Goal: Task Accomplishment & Management: Use online tool/utility

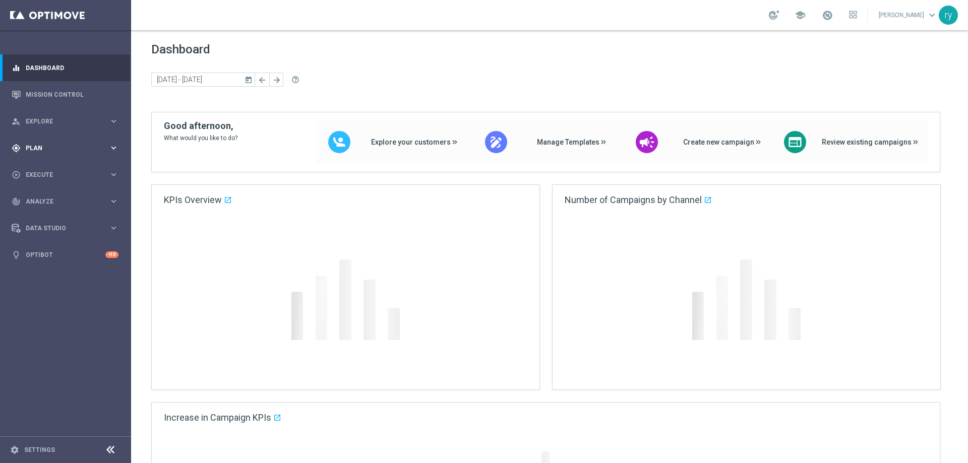
click at [79, 152] on div "gps_fixed Plan" at bounding box center [60, 148] width 97 height 9
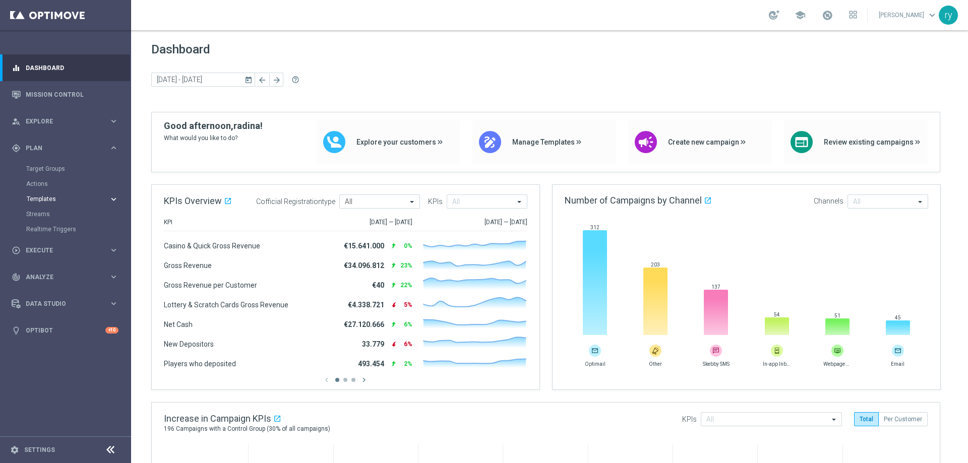
click at [47, 195] on button "Templates keyboard_arrow_right" at bounding box center [72, 199] width 93 height 8
click at [44, 211] on link "Optimail" at bounding box center [68, 214] width 74 height 8
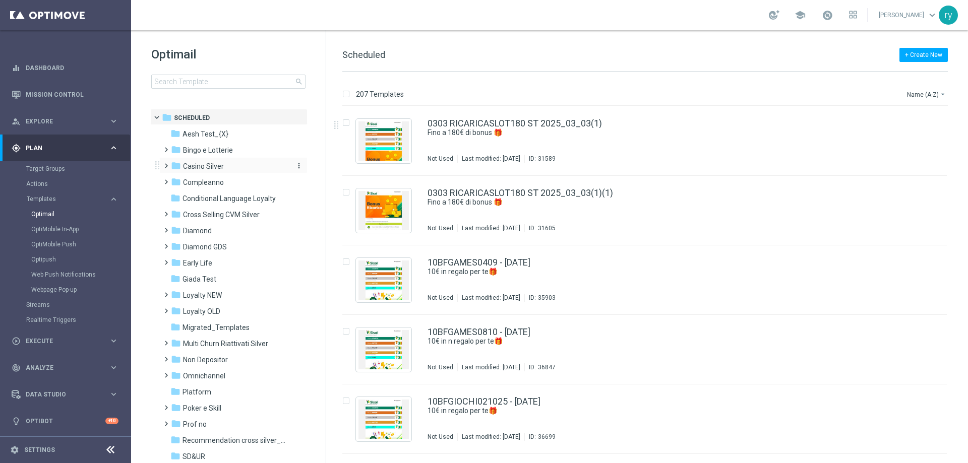
click at [202, 166] on span "Casino Silver" at bounding box center [203, 166] width 41 height 9
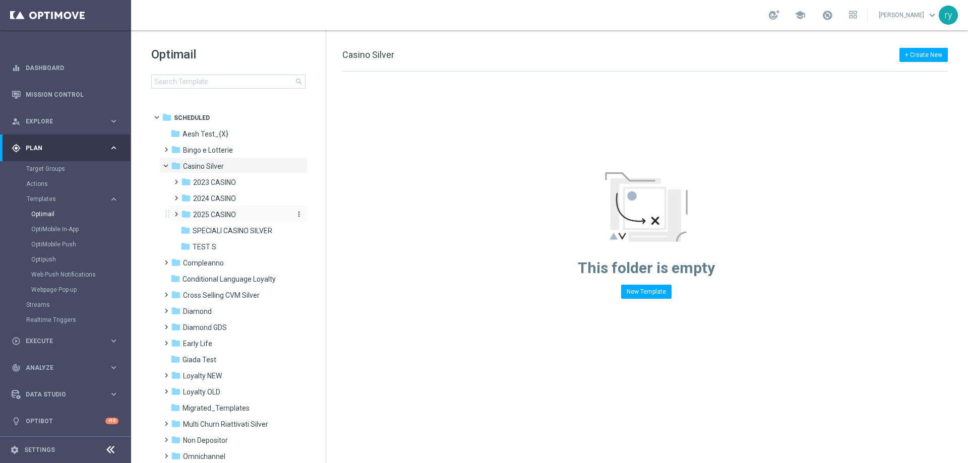
click at [212, 212] on span "2025 CASINO" at bounding box center [214, 214] width 43 height 9
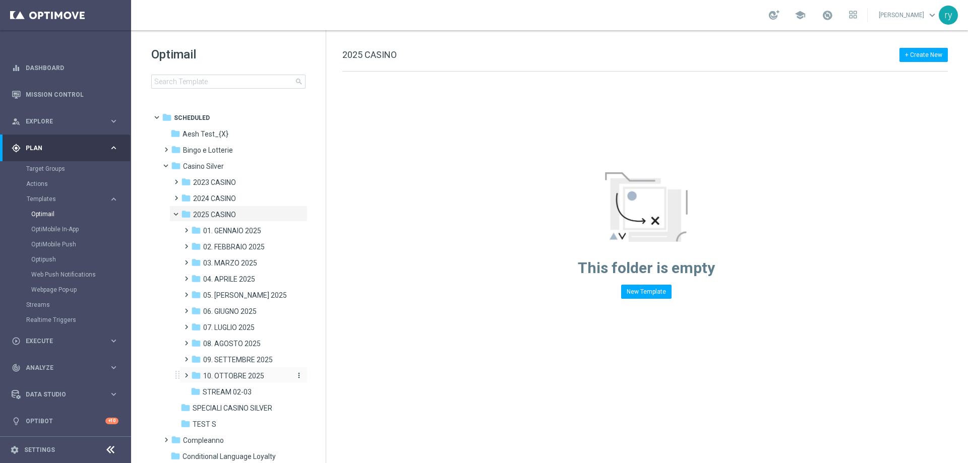
click at [232, 373] on span "10. OTTOBRE 2025" at bounding box center [233, 376] width 61 height 9
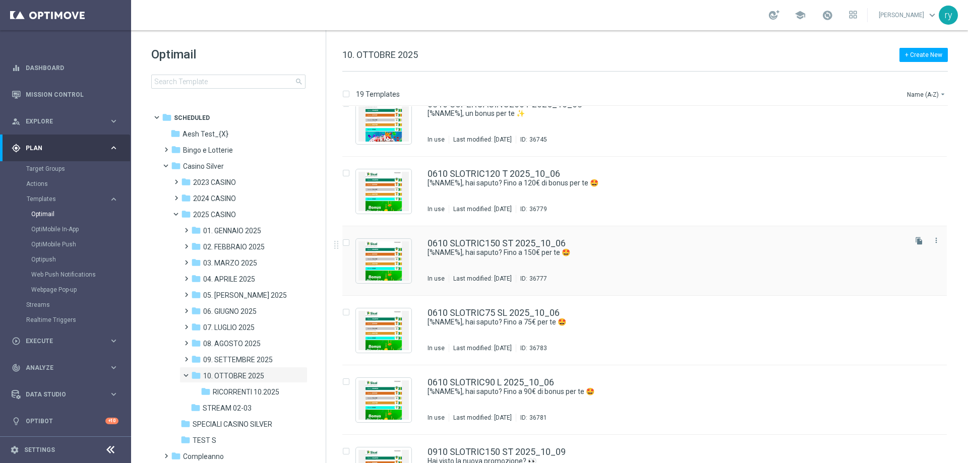
scroll to position [504, 0]
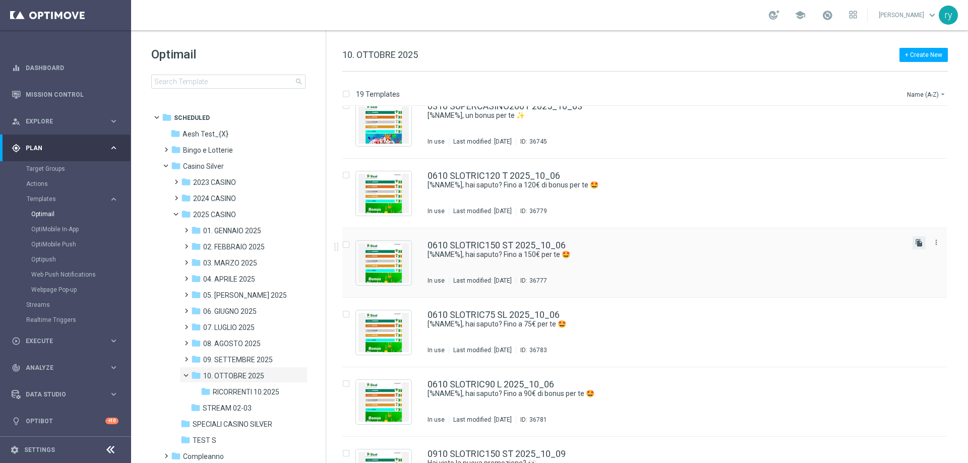
click at [919, 243] on icon "file_copy" at bounding box center [919, 243] width 8 height 8
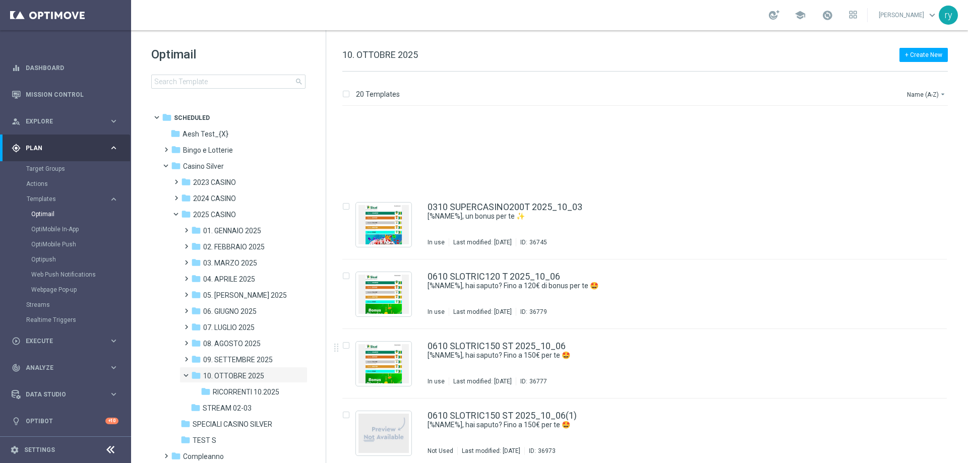
scroll to position [555, 0]
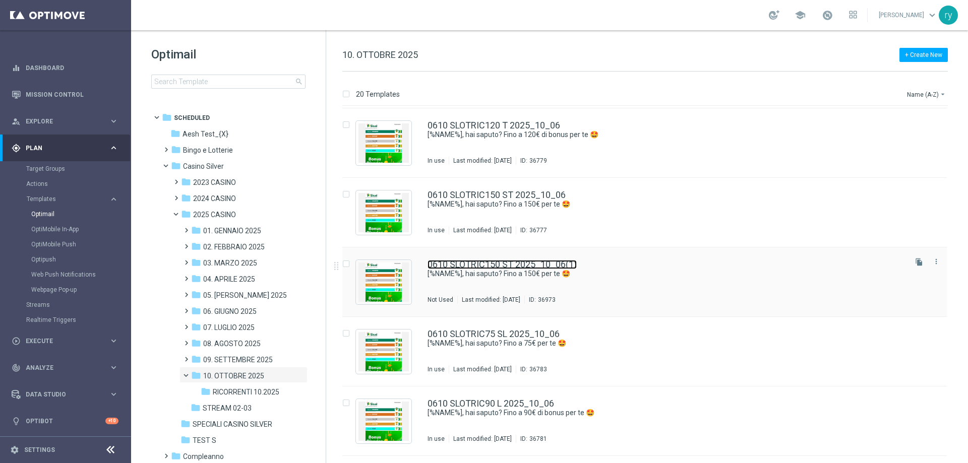
click at [533, 266] on link "0610 SLOTRIC150 ST 2025_10_06(1)" at bounding box center [502, 264] width 149 height 9
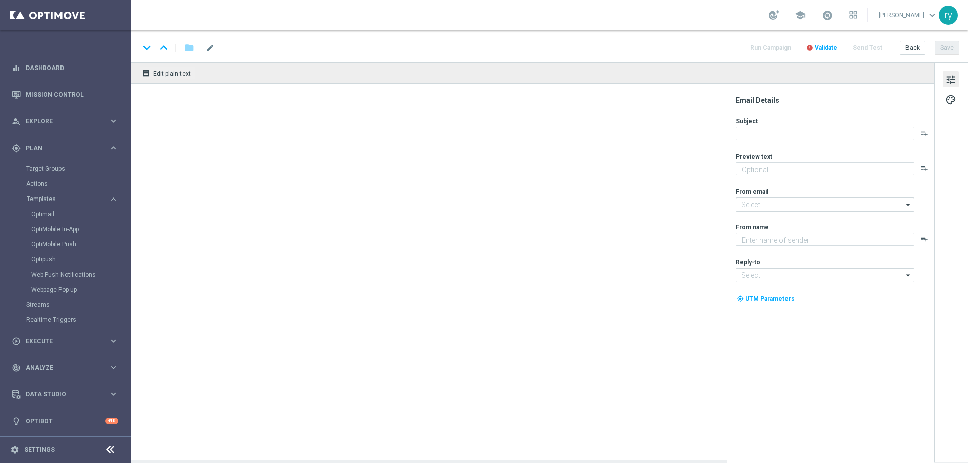
type textarea "Scopri la promozione che ti abbiamo riservato"
type input "[EMAIL_ADDRESS][DOMAIN_NAME]"
type textarea "Sisal"
type input "[EMAIL_ADDRESS][DOMAIN_NAME]"
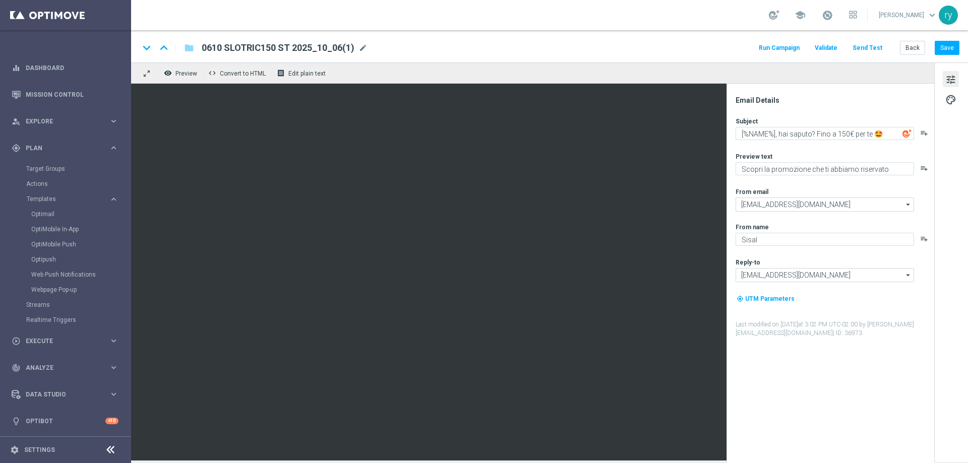
click at [312, 53] on span "0610 SLOTRIC150 ST 2025_10_06(1)" at bounding box center [278, 48] width 153 height 12
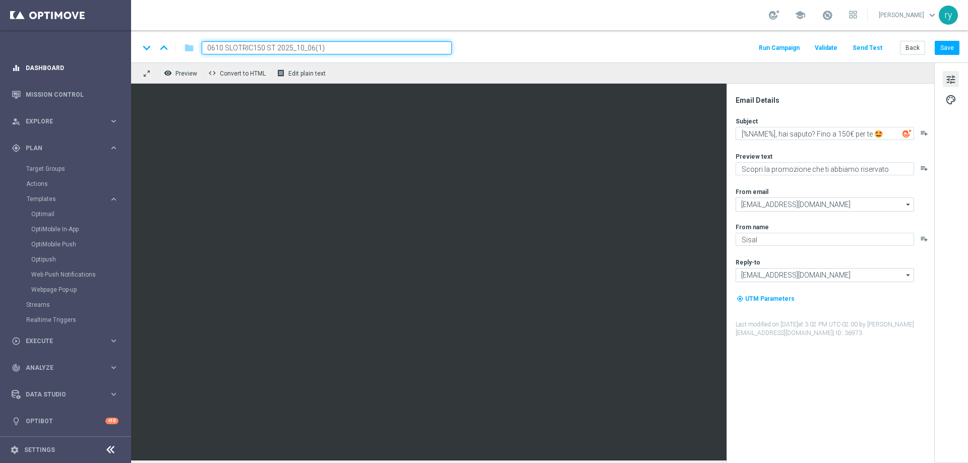
drag, startPoint x: 342, startPoint y: 47, endPoint x: 103, endPoint y: 66, distance: 239.2
click at [102, 66] on main "equalizer Dashboard Mission Control" at bounding box center [484, 231] width 968 height 463
paste input "1310 SLOTRIC180 ST"
type input "1310 SLOTRIC180 ST 2025_10_13"
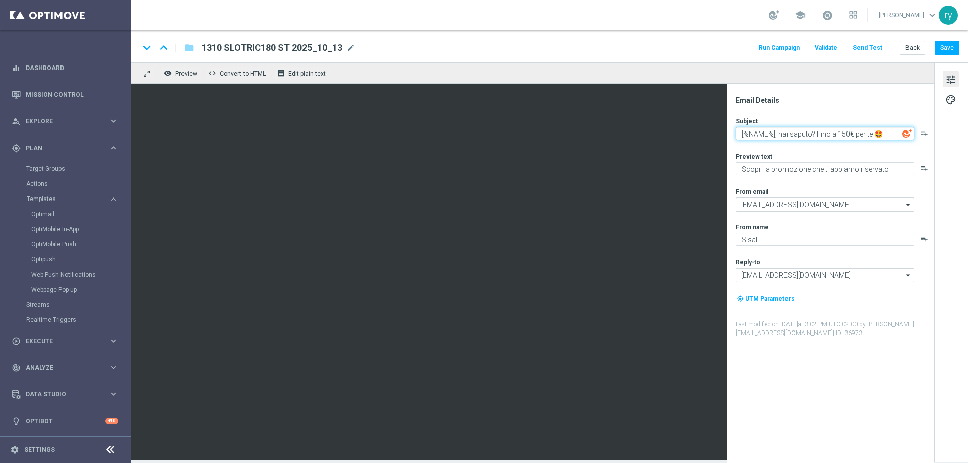
paste textarea "Hai una promozione ricarica 🎁​"
type textarea "Hai una promozione ricarica 🎃"
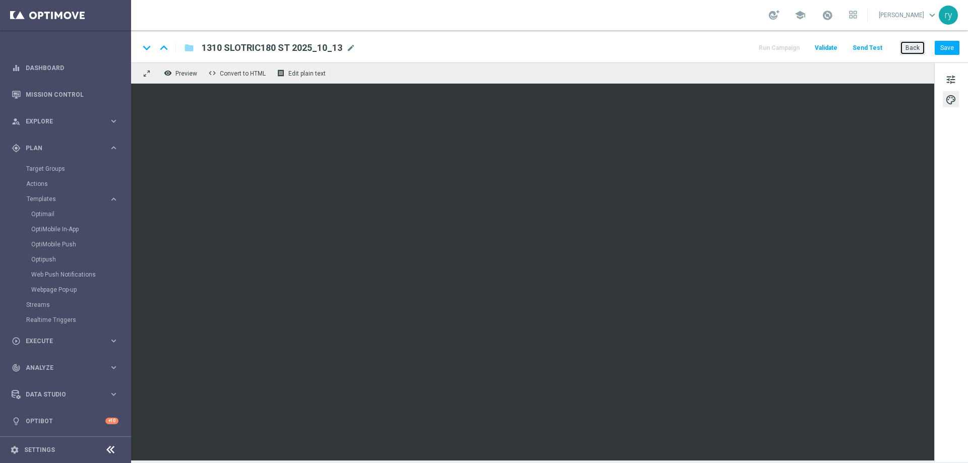
click at [921, 49] on button "Back" at bounding box center [912, 48] width 25 height 14
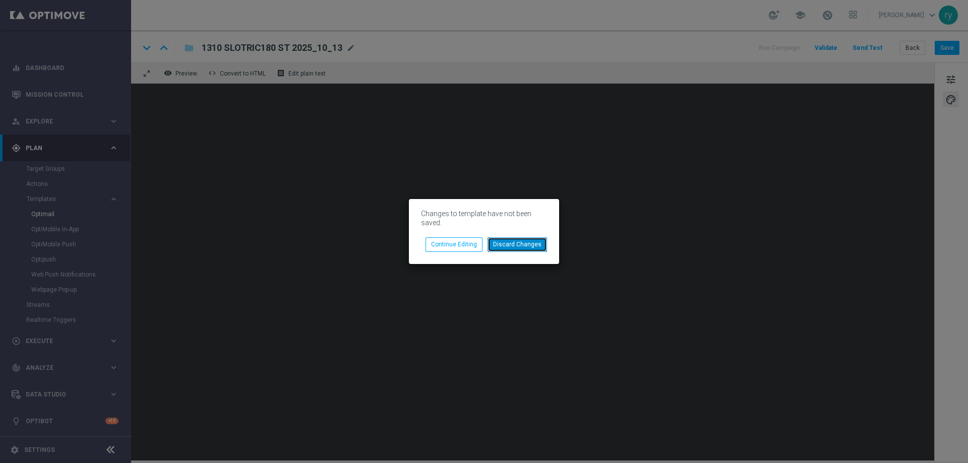
click at [520, 245] on button "Discard Changes" at bounding box center [517, 244] width 59 height 14
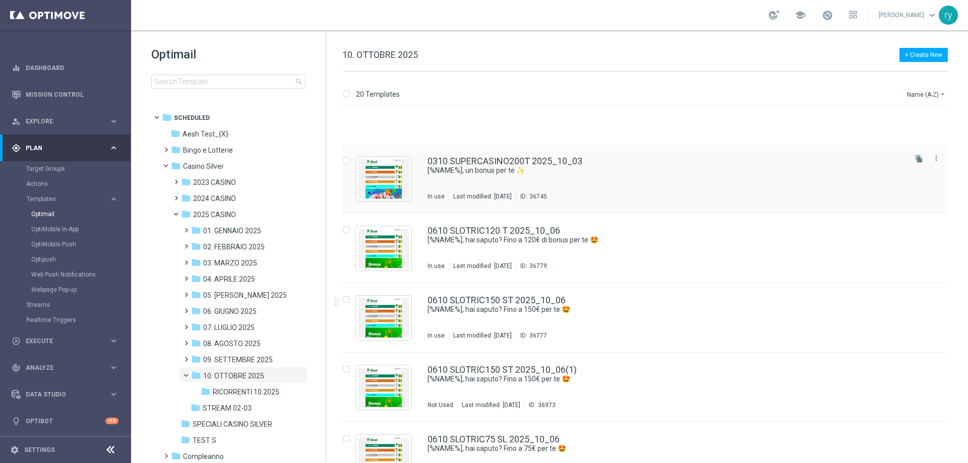
scroll to position [555, 0]
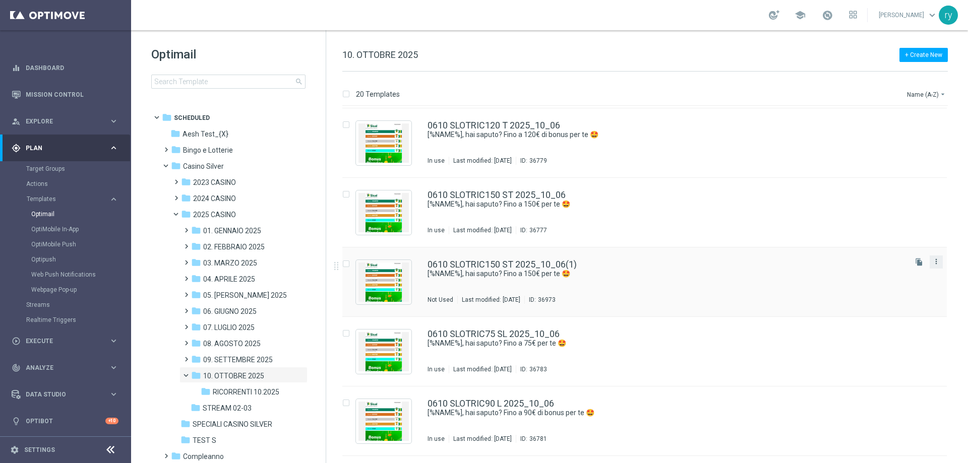
click at [938, 262] on icon "more_vert" at bounding box center [936, 262] width 8 height 8
click at [882, 296] on div "delete_forever [GEOGRAPHIC_DATA]" at bounding box center [889, 301] width 81 height 14
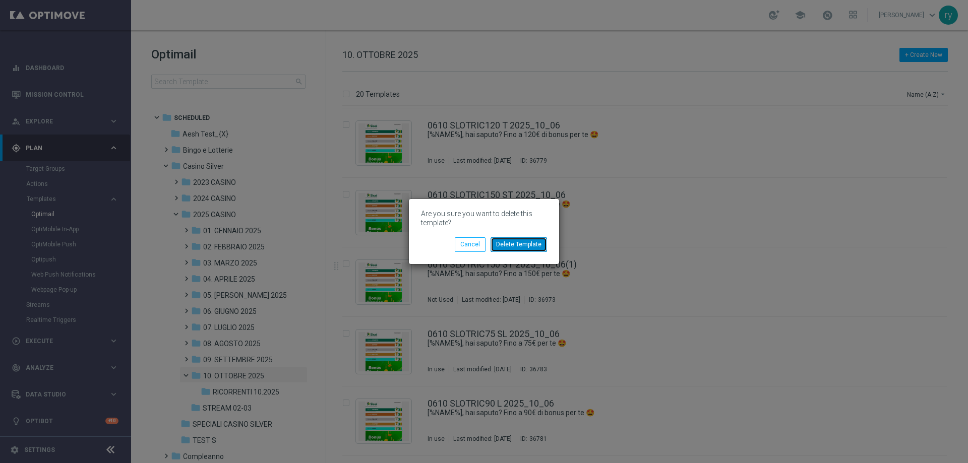
click at [496, 243] on button "Delete Template" at bounding box center [519, 244] width 56 height 14
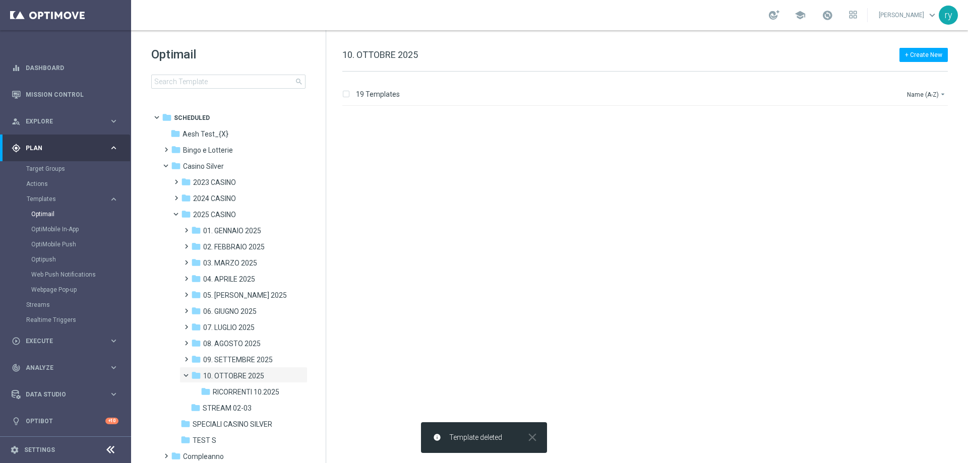
scroll to position [0, 0]
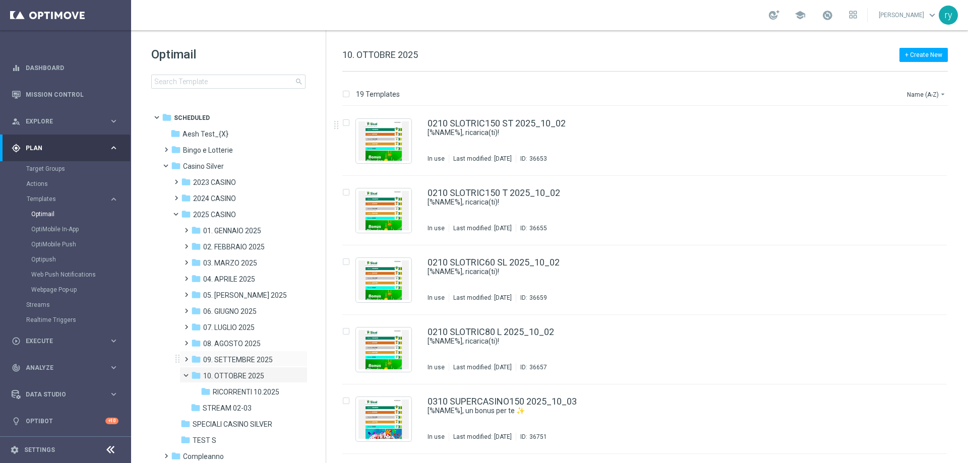
click at [247, 354] on div "folder 09. SETTEMBRE 2025 more_vert" at bounding box center [243, 359] width 128 height 16
click at [242, 362] on span "09. SETTEMBRE 2025" at bounding box center [238, 359] width 70 height 9
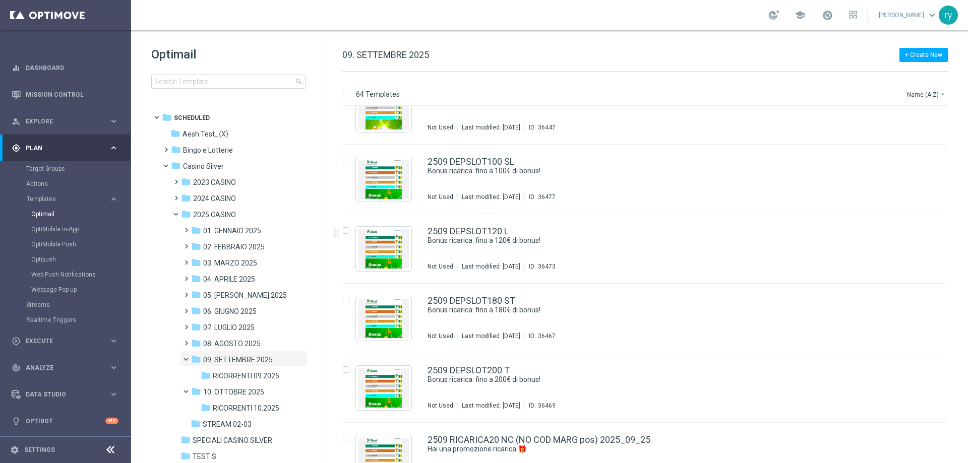
scroll to position [3454, 0]
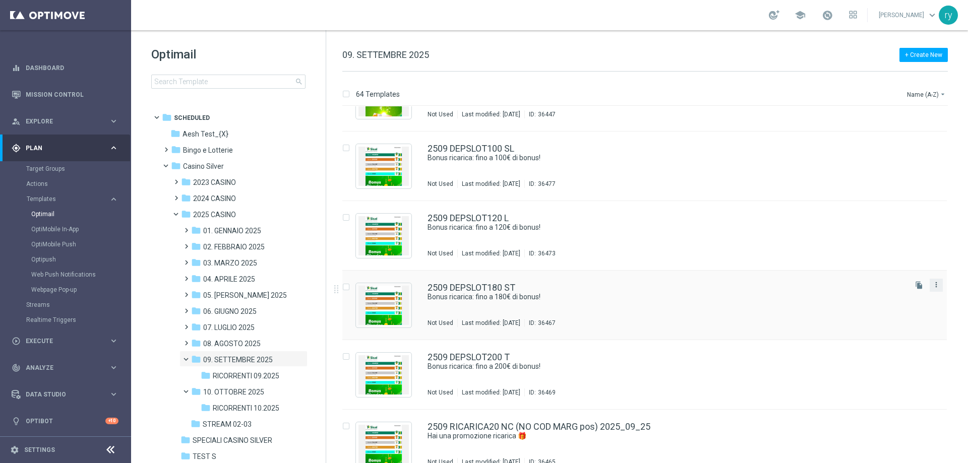
click at [936, 283] on icon "more_vert" at bounding box center [936, 285] width 8 height 8
click at [894, 309] on div "Copy To" at bounding box center [894, 310] width 61 height 7
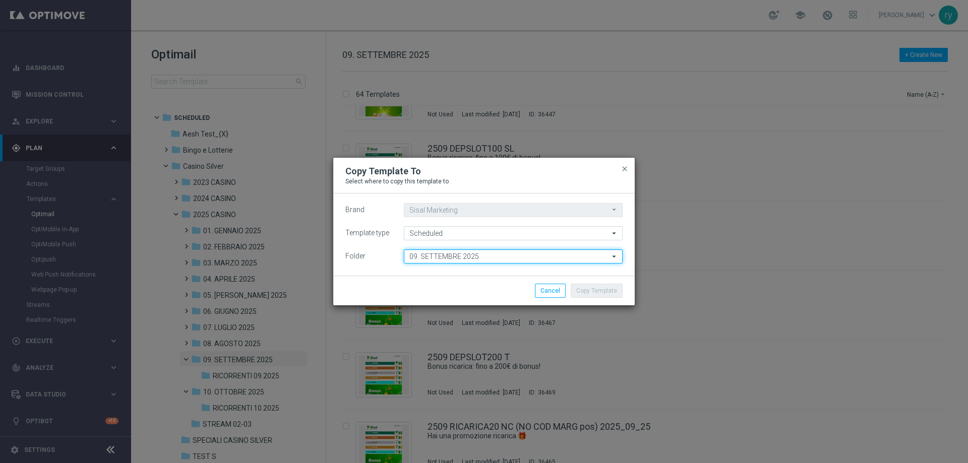
click at [498, 258] on input "09. SETTEMBRE 2025" at bounding box center [513, 257] width 219 height 14
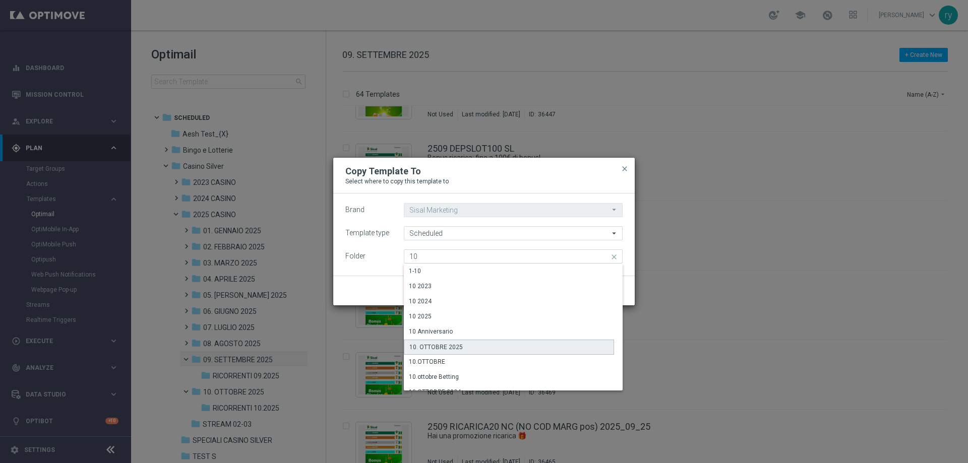
click at [475, 350] on div "10. OTTOBRE 2025" at bounding box center [509, 347] width 210 height 15
type input "10. OTTOBRE 2025"
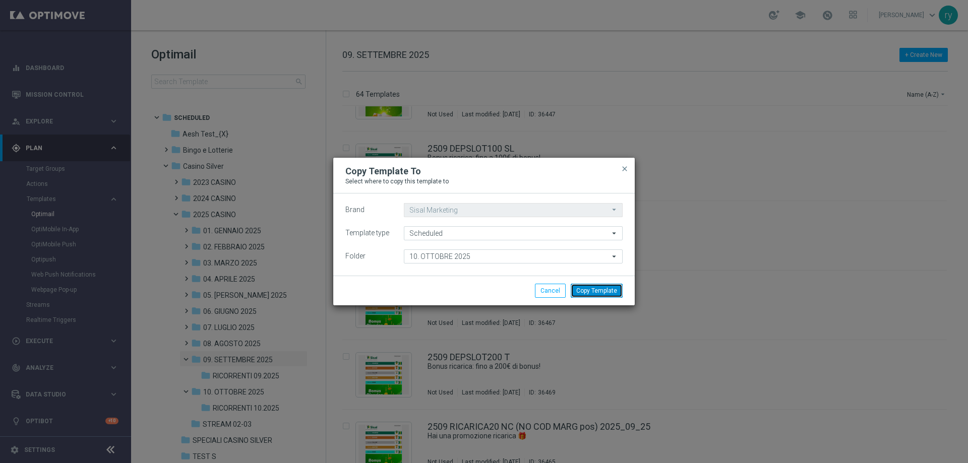
click at [597, 285] on button "Copy Template" at bounding box center [597, 291] width 52 height 14
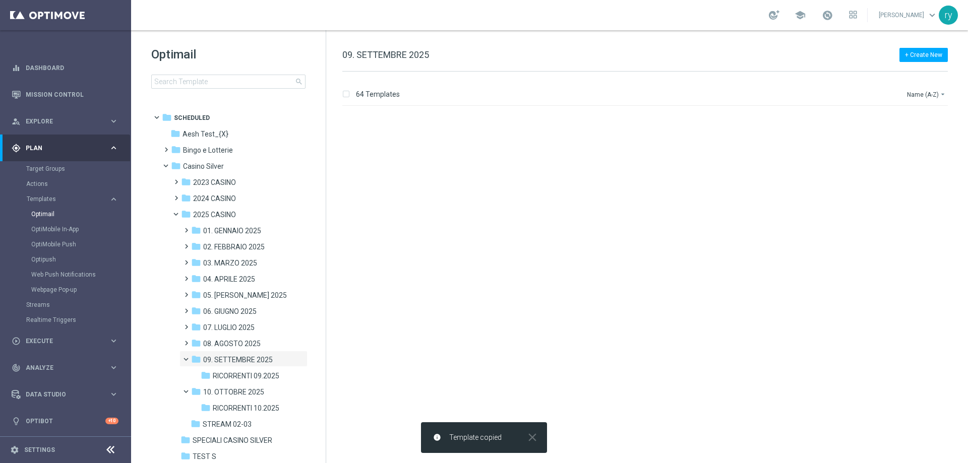
scroll to position [0, 0]
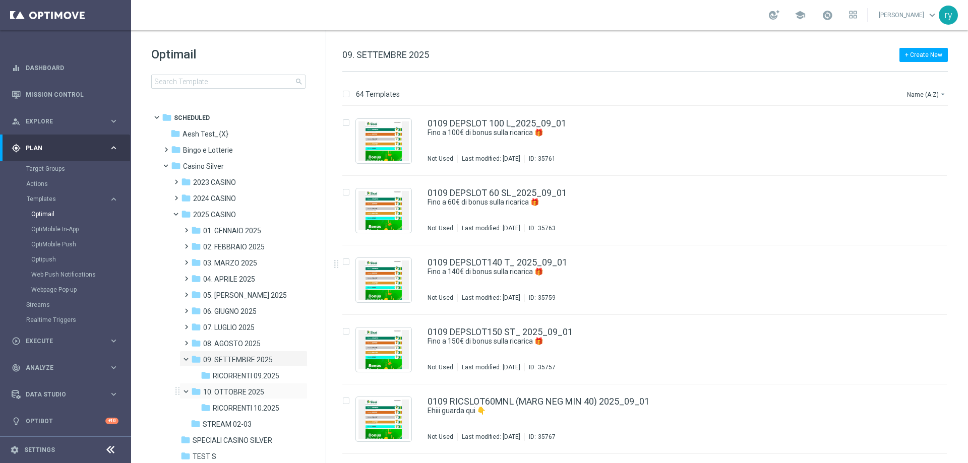
click at [244, 386] on div "folder 10. OTTOBRE 2025 more_vert" at bounding box center [243, 391] width 128 height 16
click at [247, 392] on span "10. OTTOBRE 2025" at bounding box center [233, 392] width 61 height 9
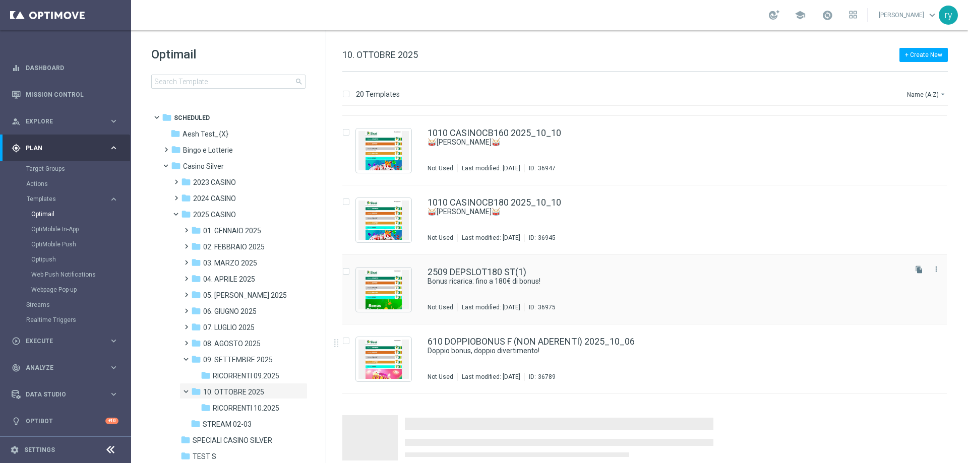
scroll to position [1035, 0]
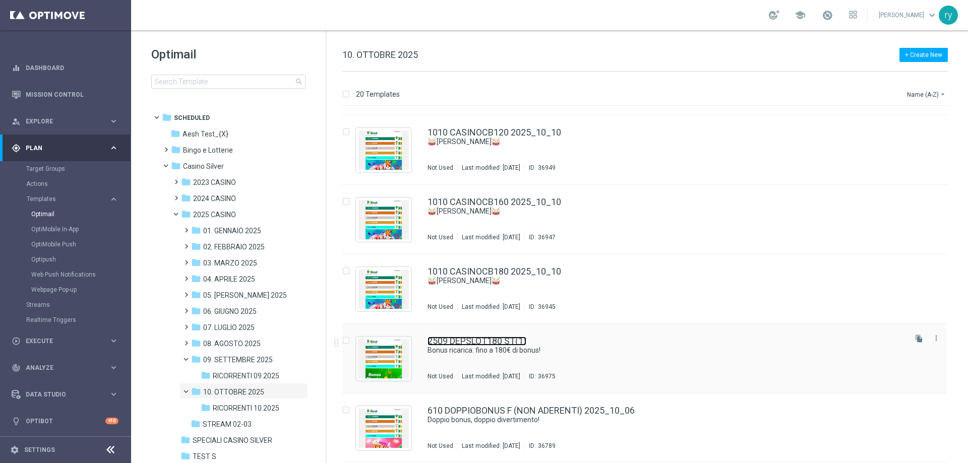
click at [515, 342] on link "2509 DEPSLOT180 ST(1)" at bounding box center [477, 341] width 99 height 9
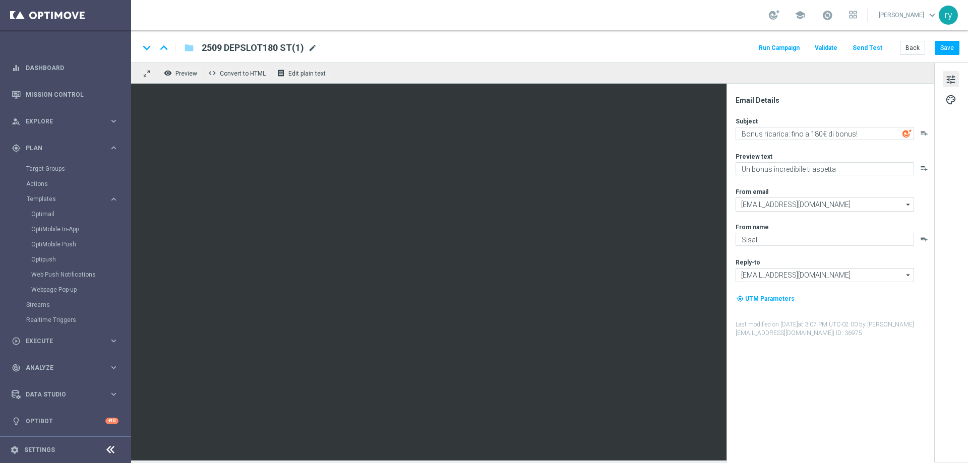
click at [317, 44] on div "keyboard_arrow_down keyboard_arrow_up folder [STREET_ADDRESS](1) [STREET_ADDRES…" at bounding box center [549, 47] width 820 height 13
click at [313, 45] on span "mode_edit" at bounding box center [312, 47] width 9 height 9
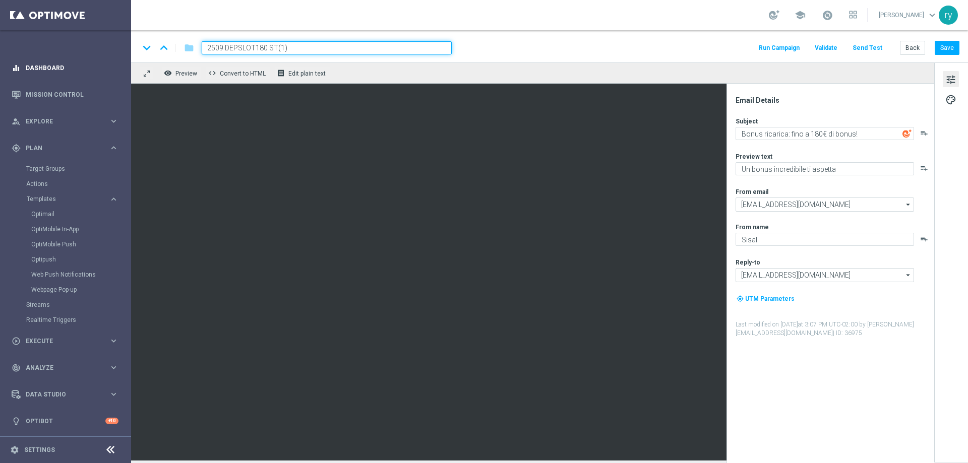
drag, startPoint x: 313, startPoint y: 45, endPoint x: 126, endPoint y: 61, distance: 187.7
click at [126, 59] on main "equalizer Dashboard Mission Control" at bounding box center [484, 231] width 968 height 463
paste input "1310 SLOTRIC180 ST"
type input "1310 SLOTRIC180 ST 2025_10_13"
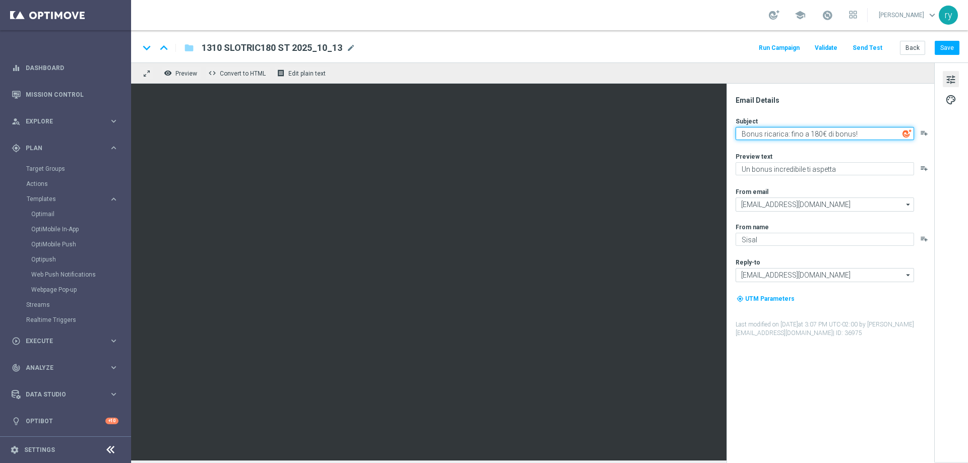
click at [867, 132] on textarea "Bonus ricarica: fino a 180€ di bonus!" at bounding box center [825, 133] width 178 height 13
paste textarea "Hai una promozione ricarica 🎁​"
type textarea "Hai una promozione ricarica 🎃"
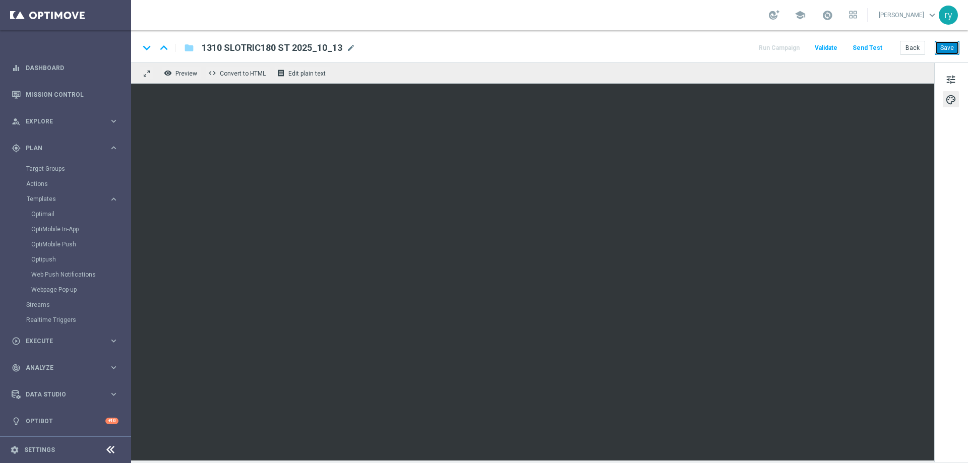
click at [954, 44] on button "Save" at bounding box center [947, 48] width 25 height 14
click at [909, 48] on button "Back" at bounding box center [912, 48] width 25 height 14
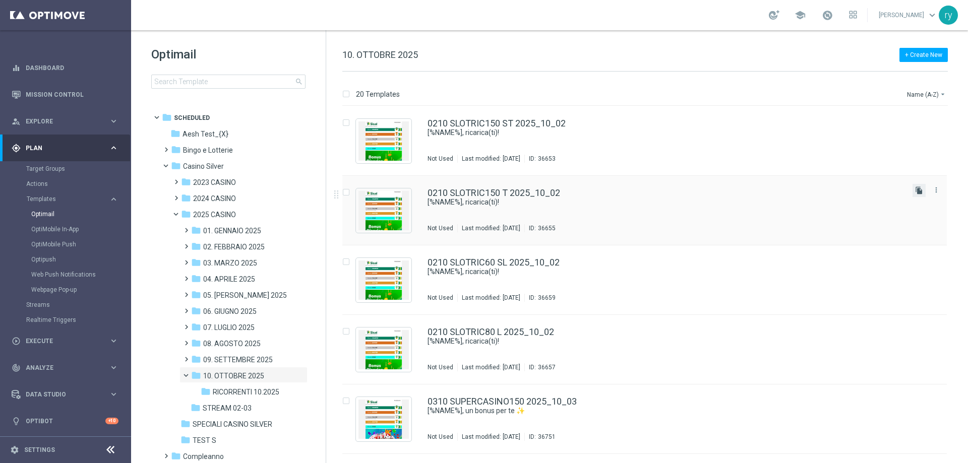
click at [915, 188] on icon "file_copy" at bounding box center [919, 191] width 8 height 8
click at [539, 259] on link "0210 SLOTRIC150 T 2025_10_02(1)" at bounding box center [500, 262] width 144 height 9
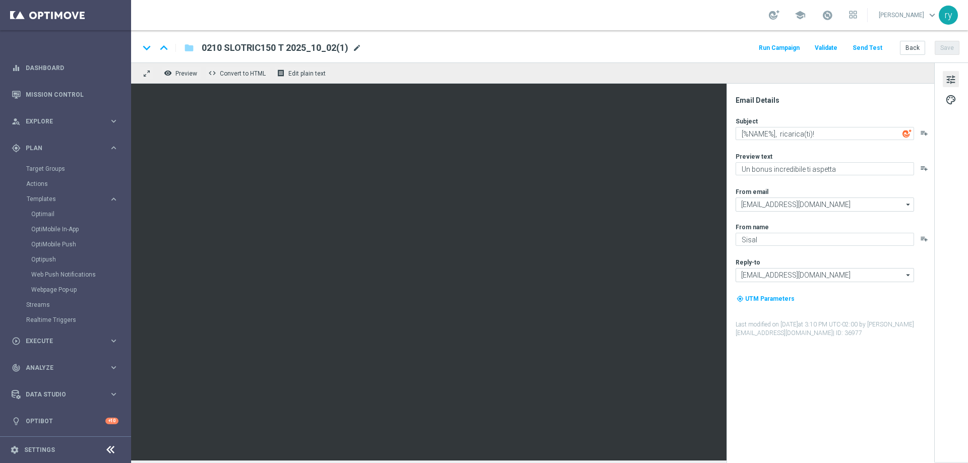
click at [360, 47] on div "keyboard_arrow_down keyboard_arrow_up folder 0210 SLOTRIC150 T 2025_10_02(1) 02…" at bounding box center [549, 47] width 820 height 13
click at [358, 48] on span "mode_edit" at bounding box center [356, 47] width 9 height 9
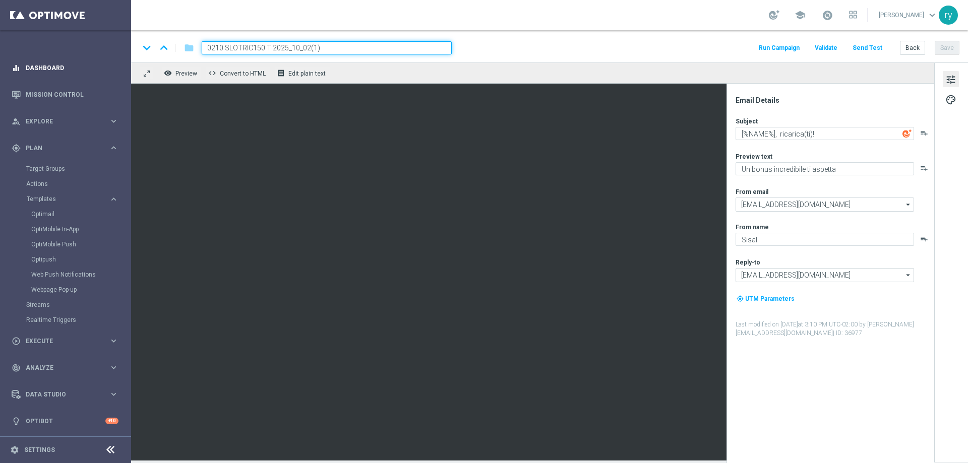
drag, startPoint x: 339, startPoint y: 48, endPoint x: 68, endPoint y: 58, distance: 271.0
click at [68, 58] on main "equalizer Dashboard Mission Control" at bounding box center [484, 231] width 968 height 463
paste input "1310 SLOTRIC160 T"
type input "1310 SLOTRIC160 T 2025_10_13"
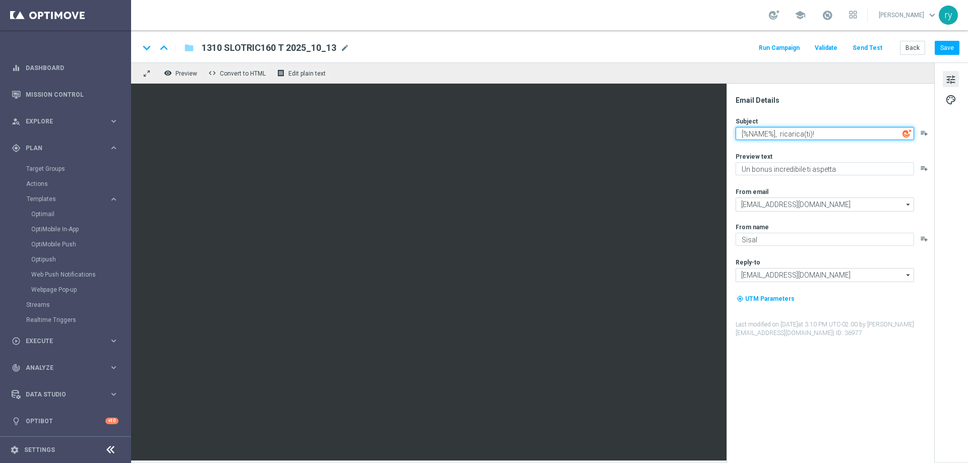
paste textarea "Hai una promozione ricarica 🎁​"
type textarea "Hai una promozione ricarica 🎃"
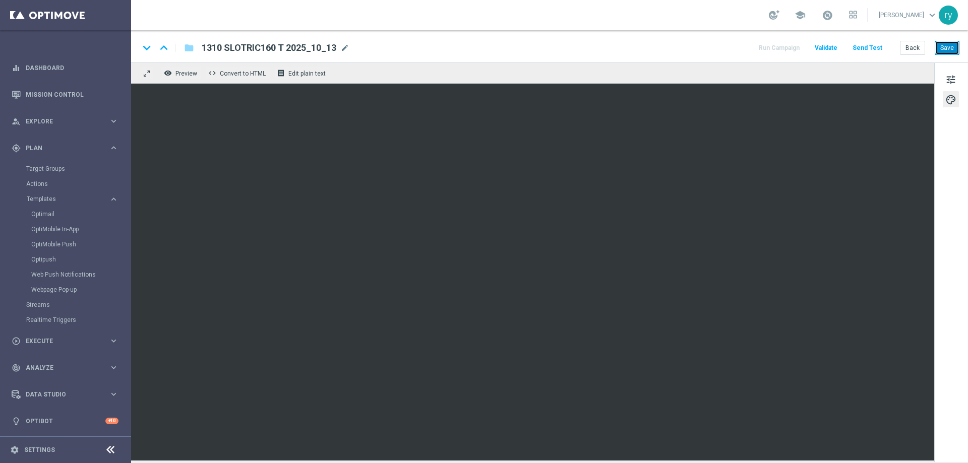
click at [946, 47] on button "Save" at bounding box center [947, 48] width 25 height 14
click at [916, 45] on button "Back" at bounding box center [912, 48] width 25 height 14
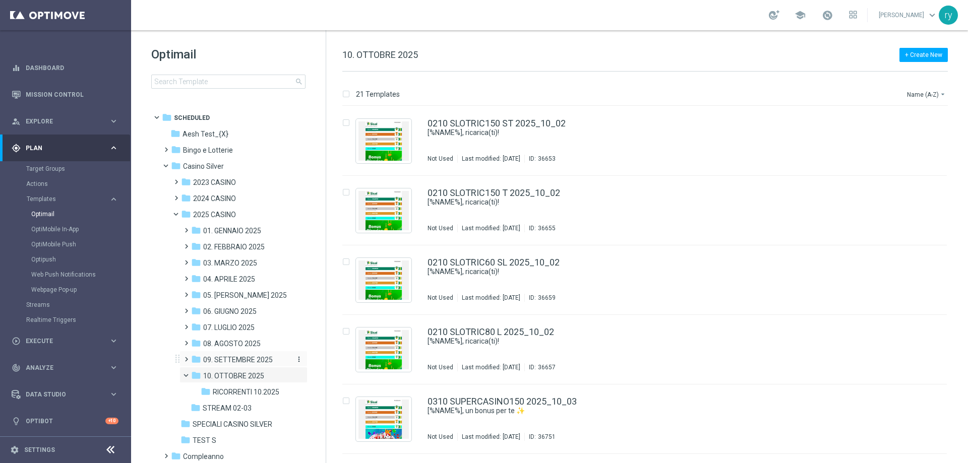
click at [244, 358] on span "09. SETTEMBRE 2025" at bounding box center [238, 359] width 70 height 9
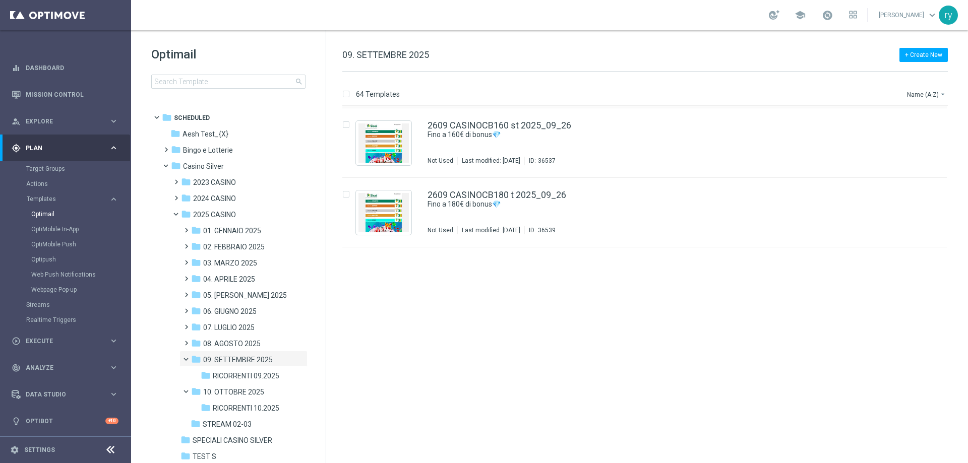
scroll to position [3642, 0]
